Goal: Task Accomplishment & Management: Manage account settings

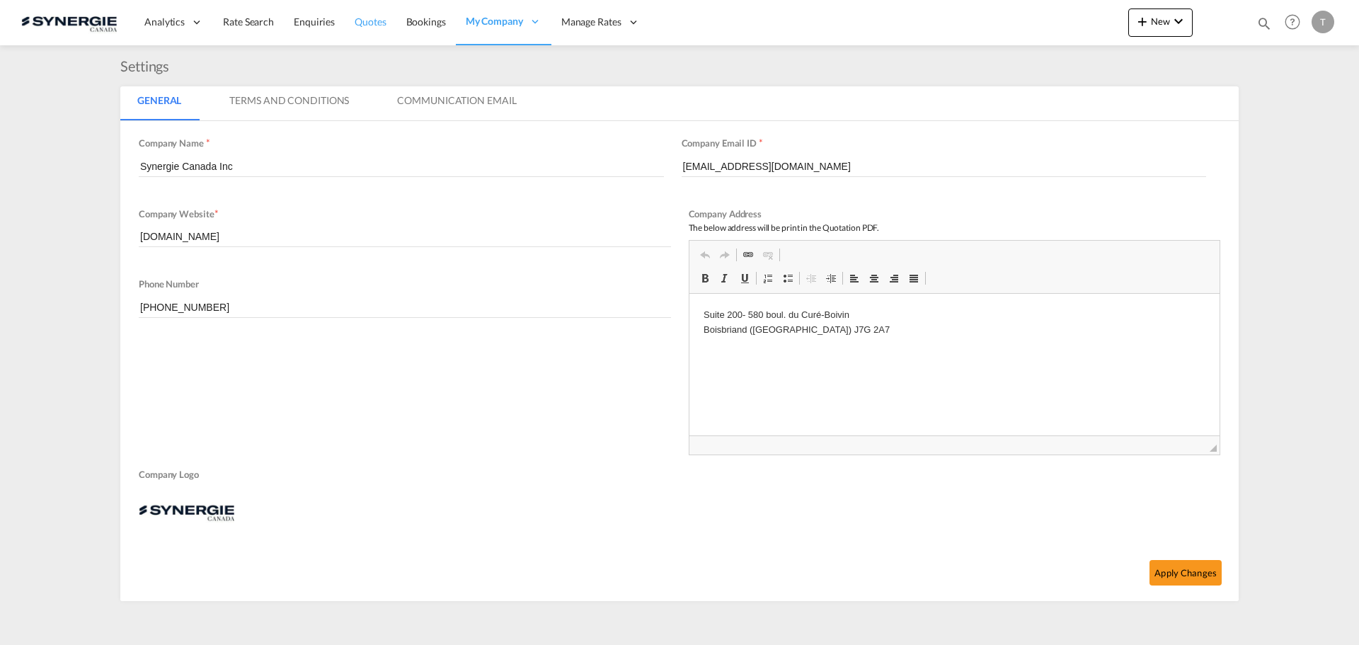
click at [386, 25] on link "Quotes" at bounding box center [370, 22] width 51 height 46
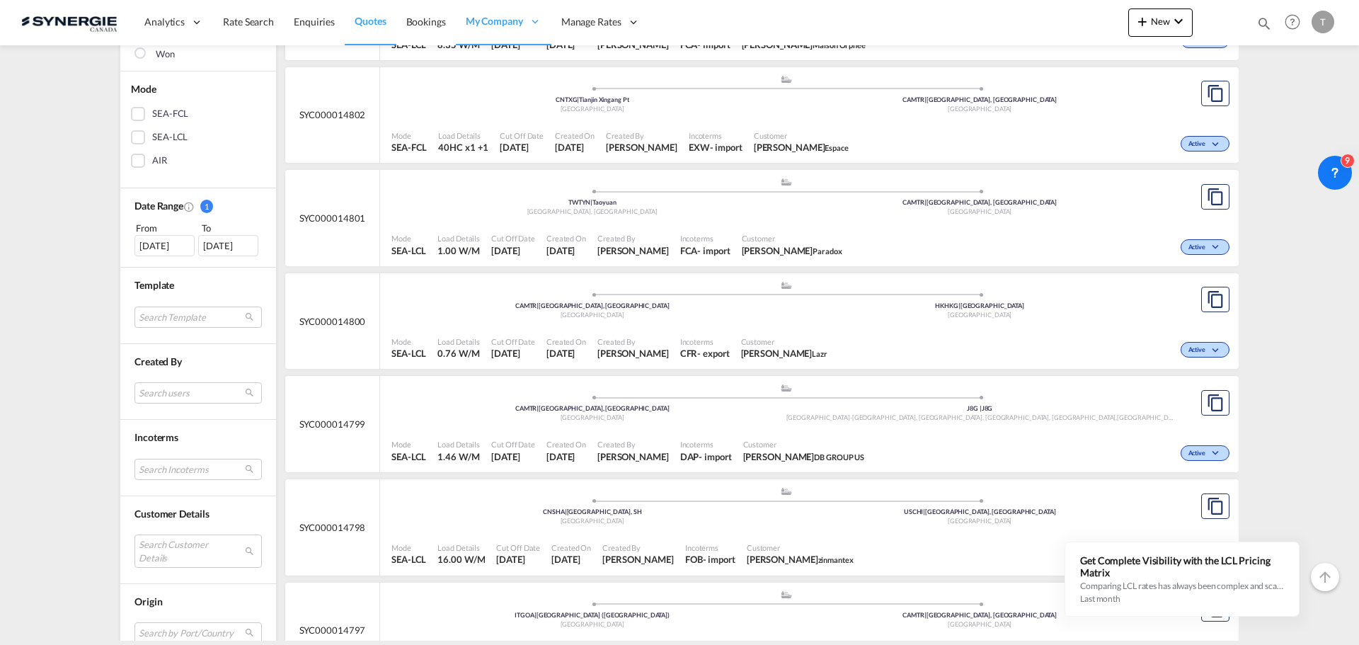
scroll to position [495, 0]
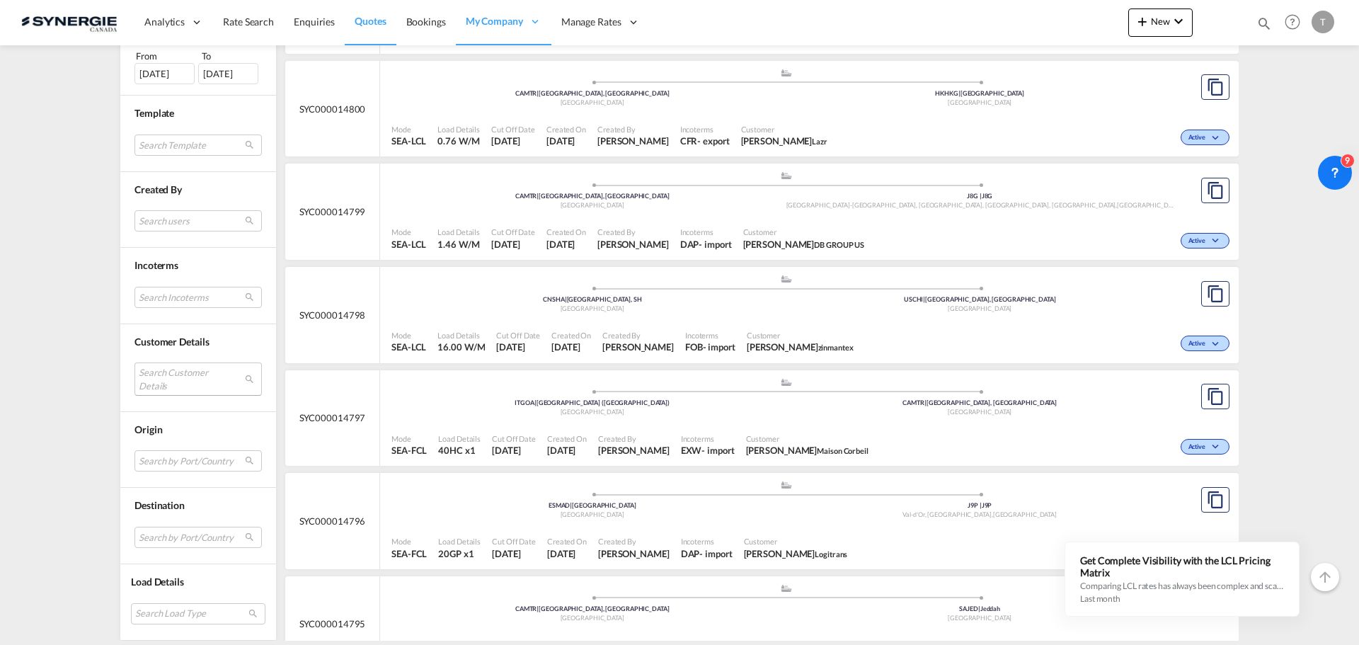
click at [182, 374] on md-select "Search Customer Details user name user [PERSON_NAME] [PERSON_NAME][EMAIL_ADDRES…" at bounding box center [197, 379] width 127 height 33
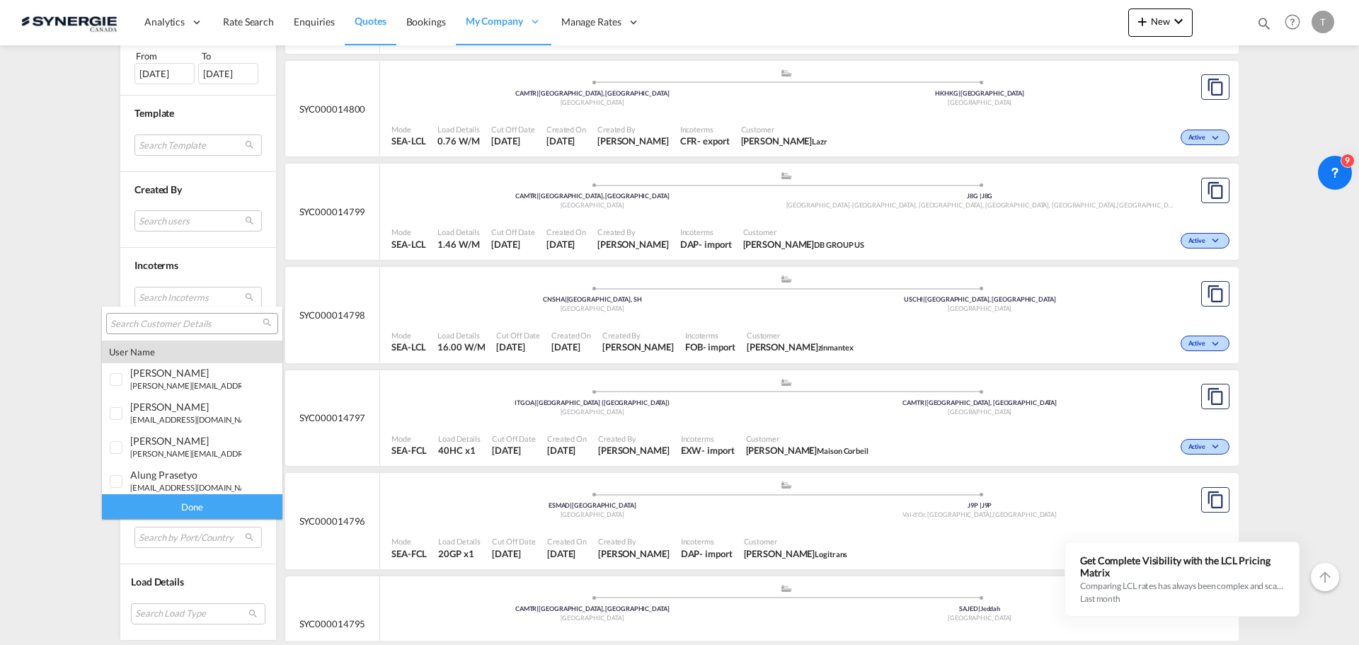
click at [161, 326] on input "search" at bounding box center [186, 324] width 152 height 13
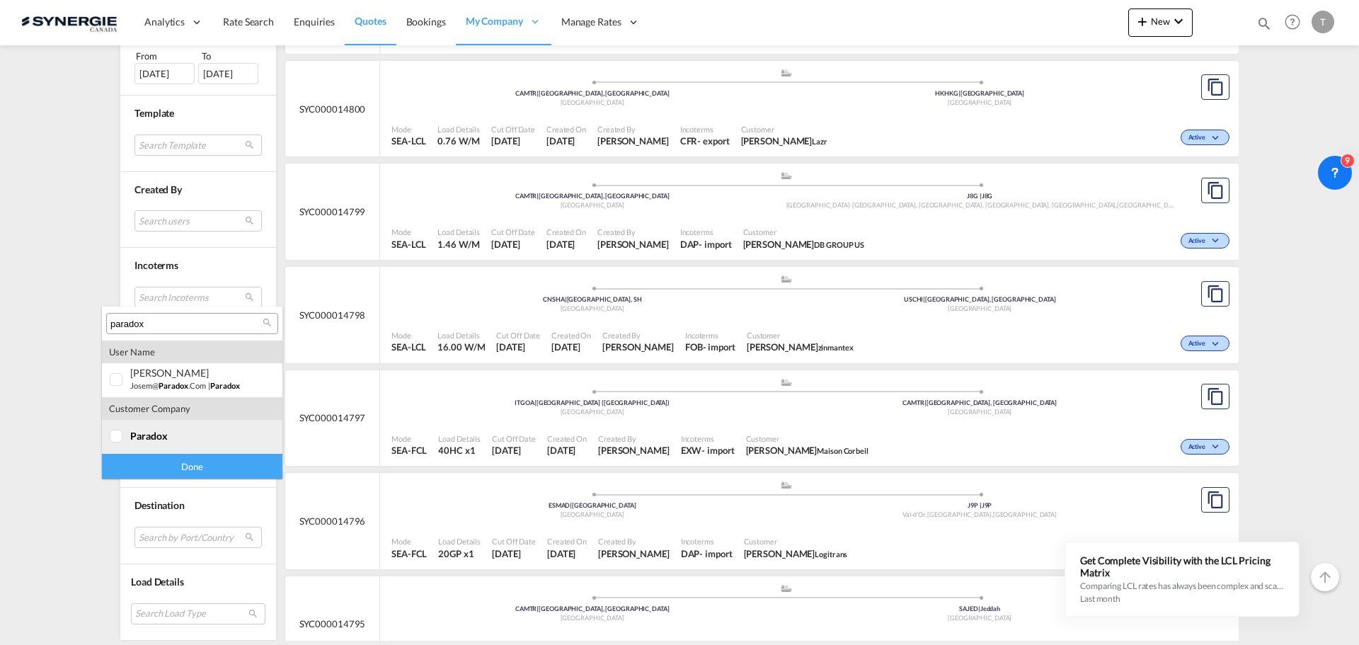
type input "paradox"
click at [117, 436] on div at bounding box center [117, 437] width 14 height 14
click at [183, 468] on div "Done" at bounding box center [192, 466] width 180 height 25
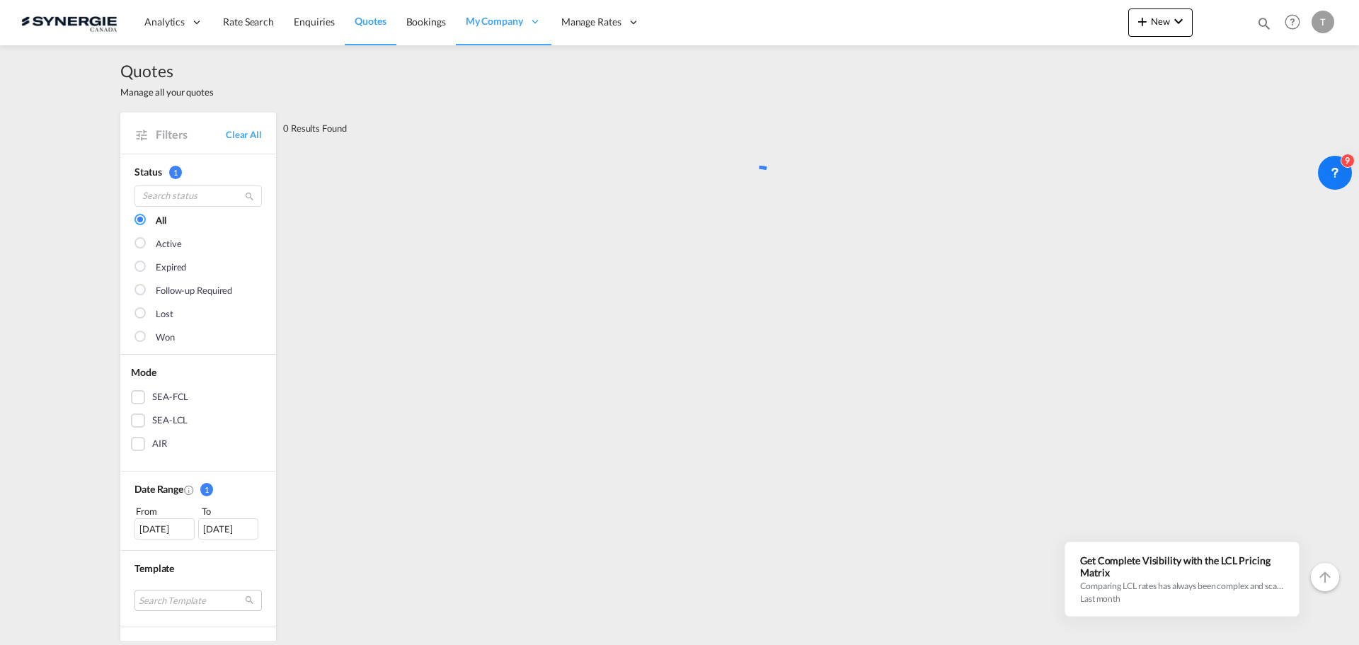
scroll to position [0, 0]
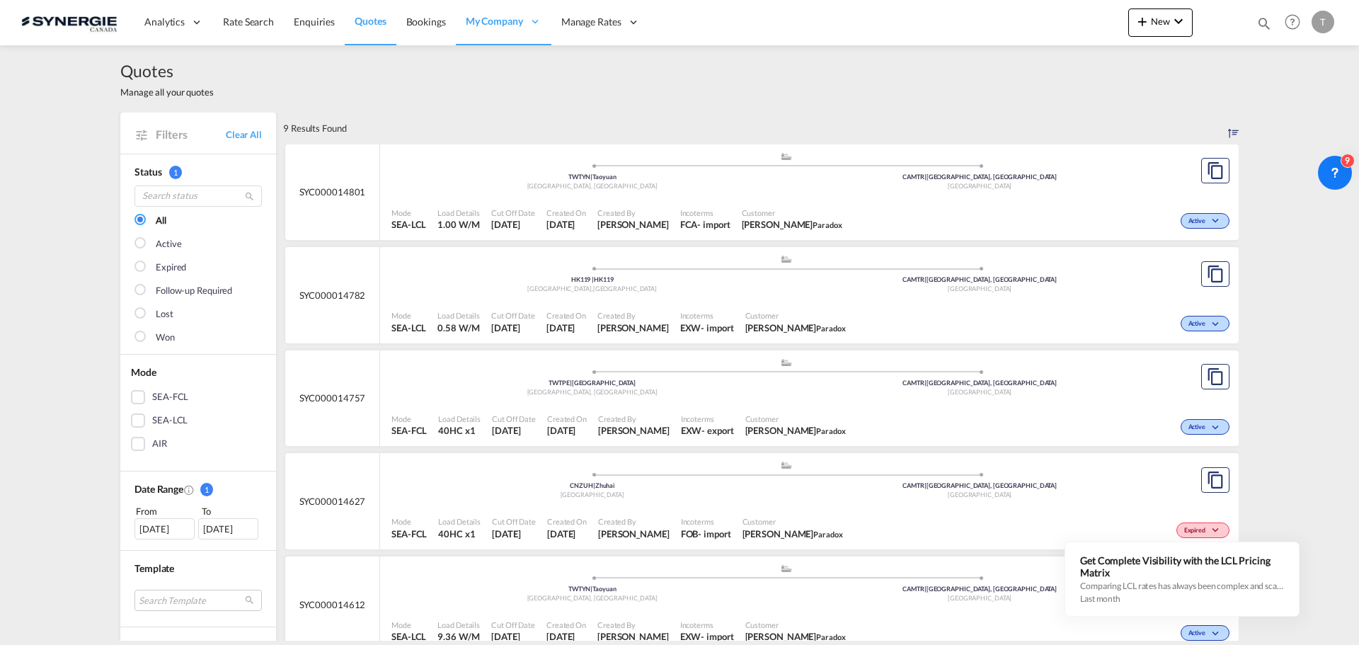
click at [935, 207] on div "Active" at bounding box center [1040, 219] width 385 height 35
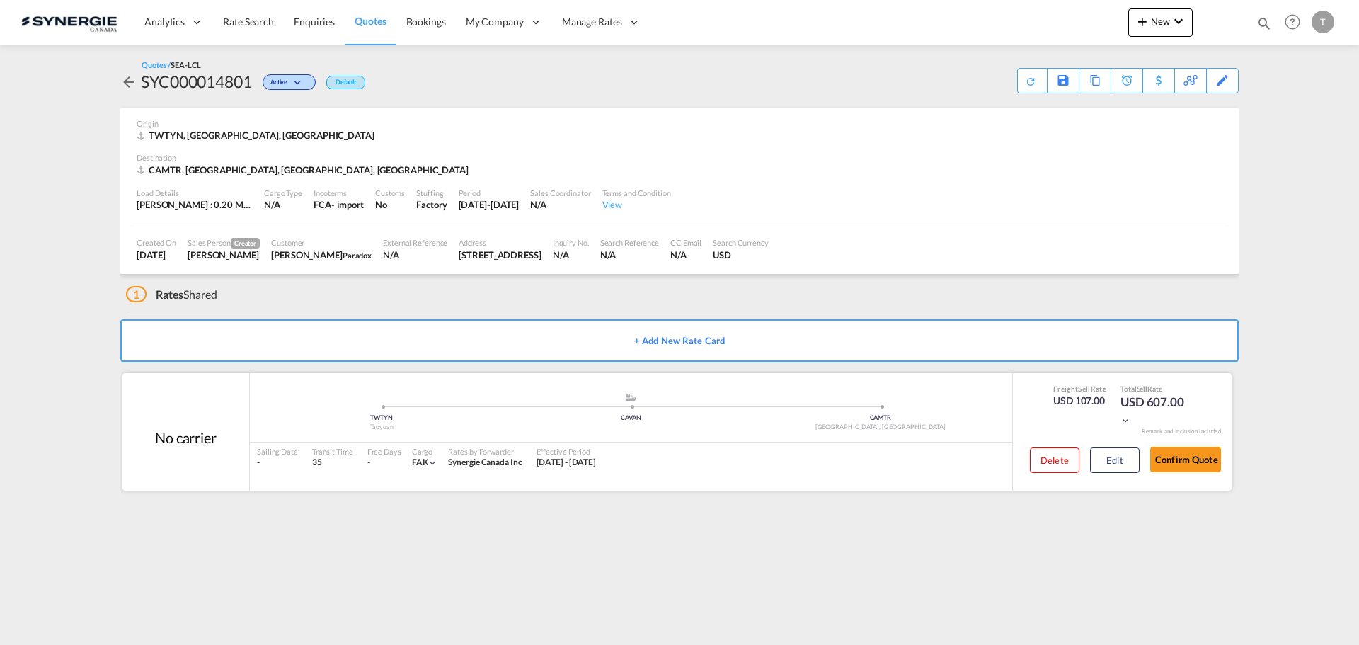
click at [1122, 473] on div "Delete Edit" at bounding box center [1079, 465] width 120 height 38
click at [1106, 452] on button "Edit" at bounding box center [1115, 459] width 50 height 25
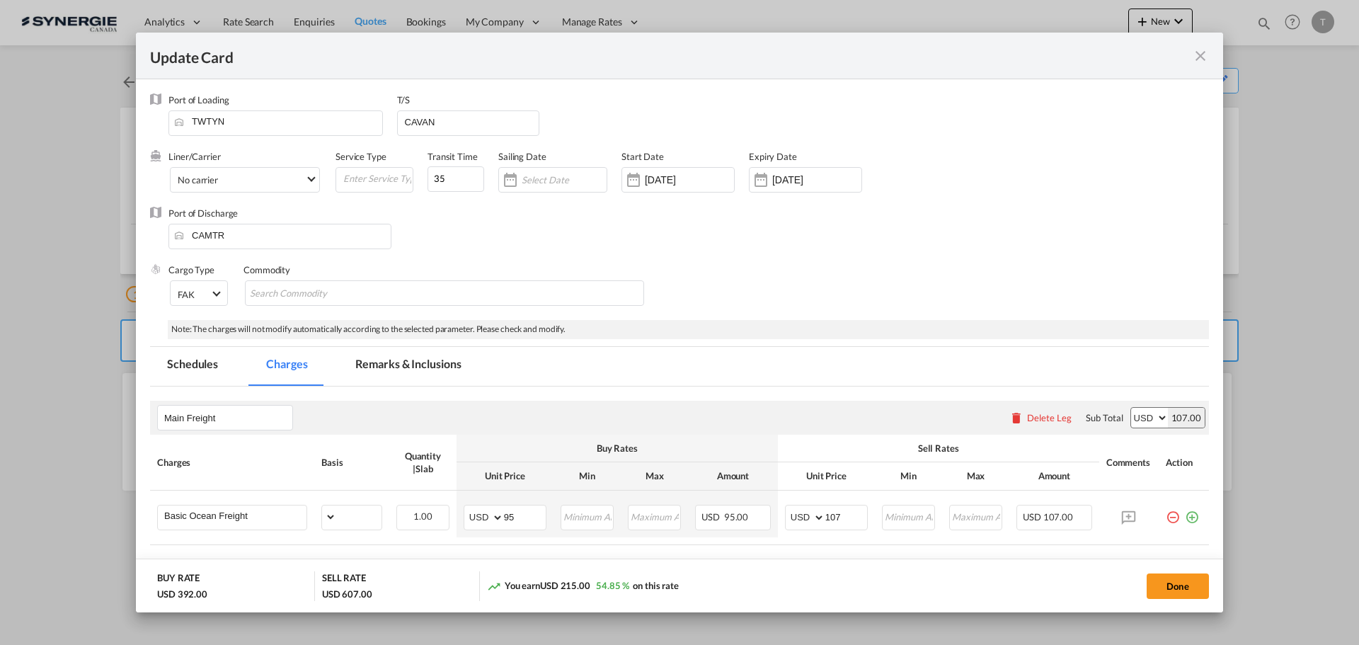
select select "per_w/m"
select select "flat"
select select "per_hbl"
select select "flat"
select select "per_bl"
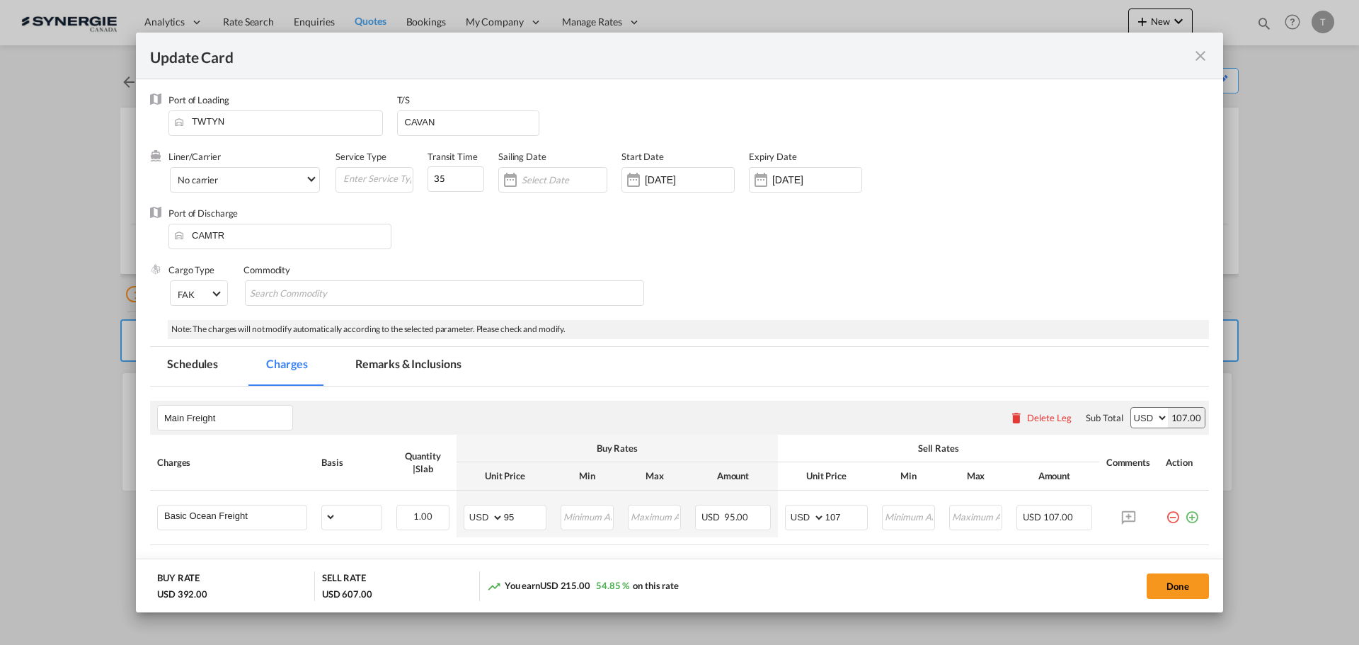
select select "per_bl"
select select "per_shipment"
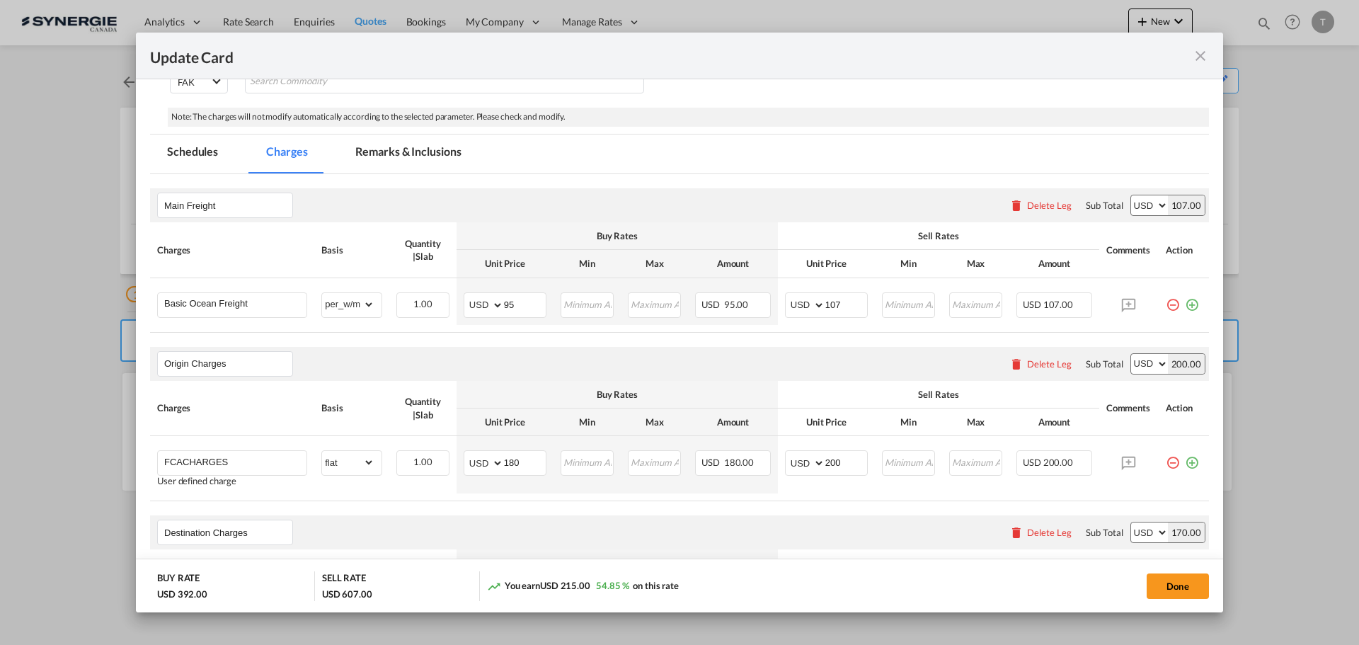
click at [1200, 59] on md-icon "icon-close fg-AAA8AD m-0 pointer" at bounding box center [1200, 55] width 17 height 17
